Goal: Task Accomplishment & Management: Use online tool/utility

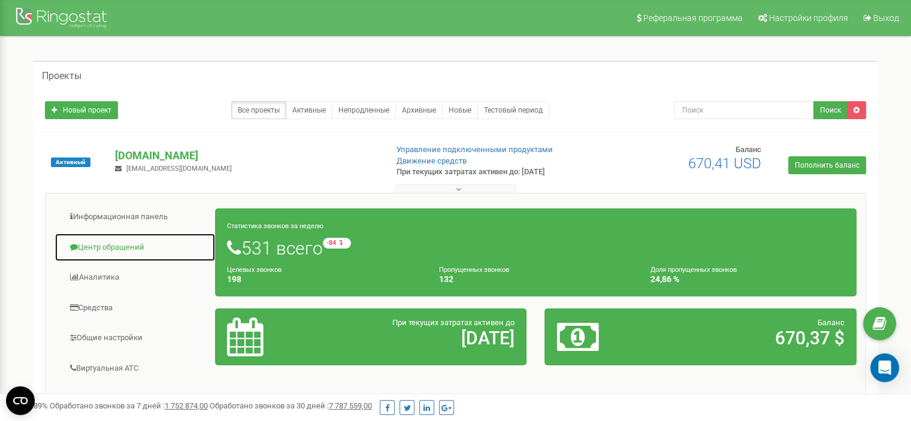
click at [130, 251] on link "Центр обращений" at bounding box center [135, 247] width 161 height 29
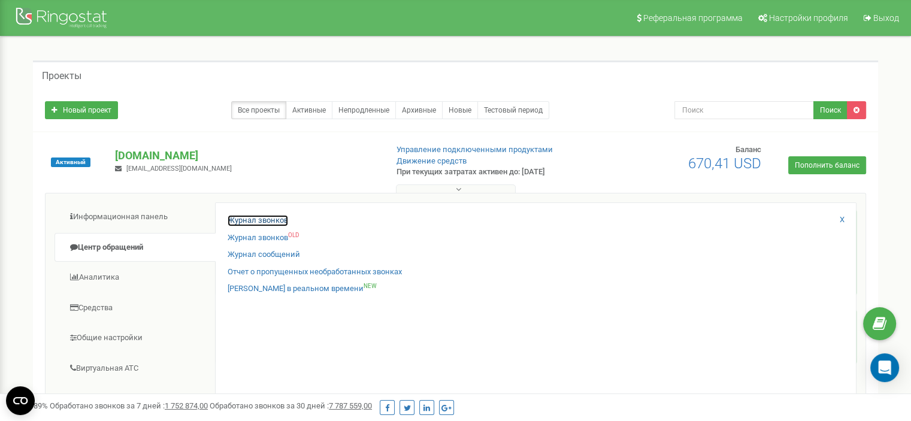
click at [278, 225] on link "Журнал звонков" at bounding box center [258, 220] width 61 height 11
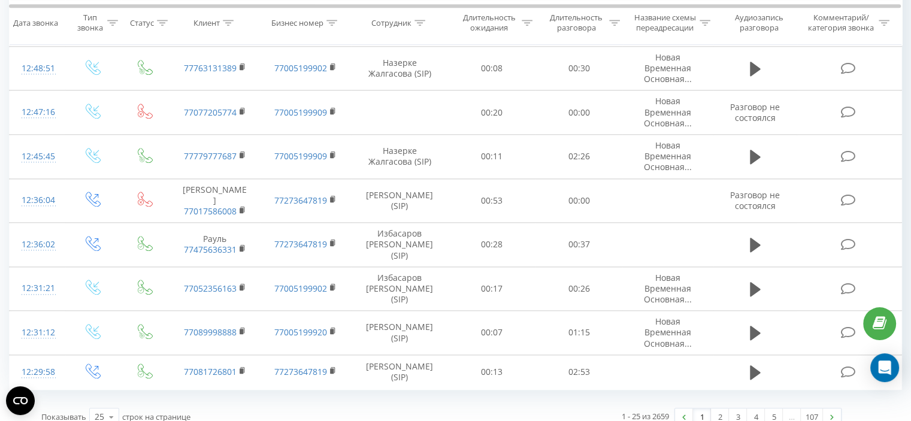
scroll to position [1272, 0]
click at [113, 404] on icon at bounding box center [111, 415] width 18 height 23
click at [114, 373] on div "50" at bounding box center [104, 381] width 29 height 17
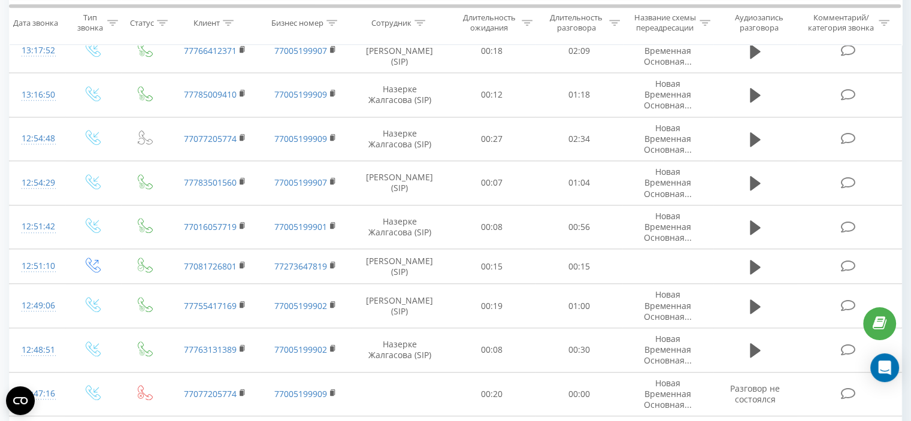
scroll to position [1087, 0]
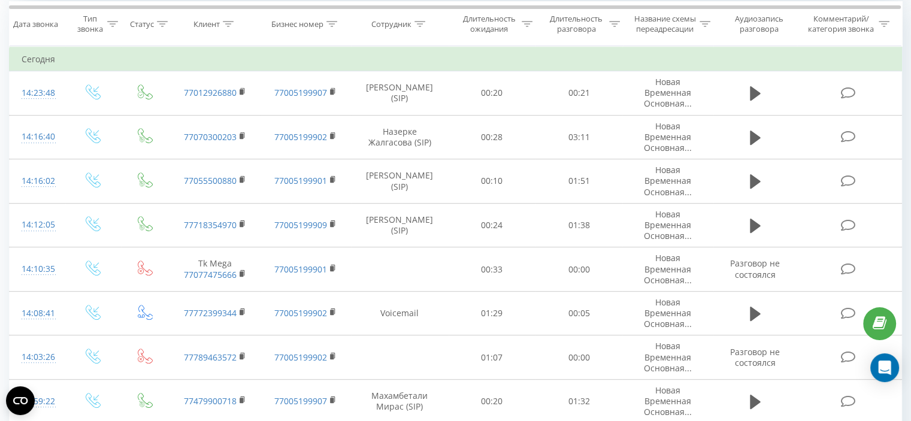
scroll to position [526, 0]
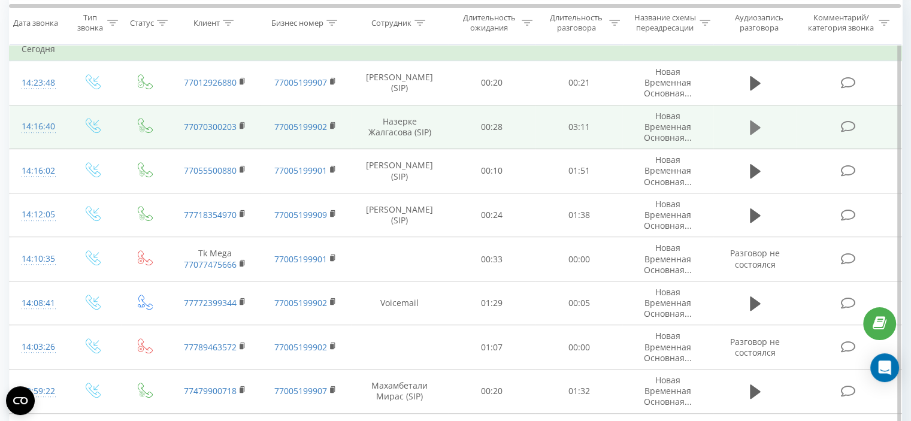
click at [753, 124] on icon at bounding box center [755, 127] width 11 height 14
